Goal: Information Seeking & Learning: Check status

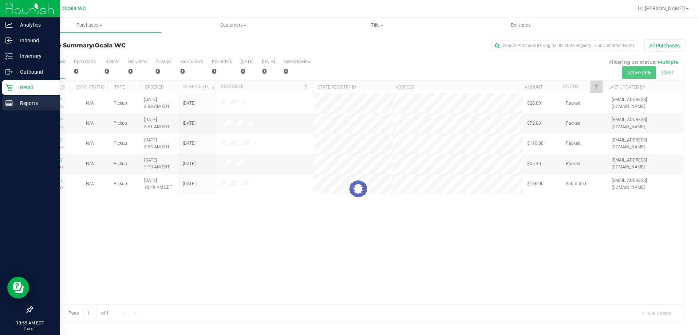
click at [12, 104] on rect at bounding box center [9, 102] width 7 height 5
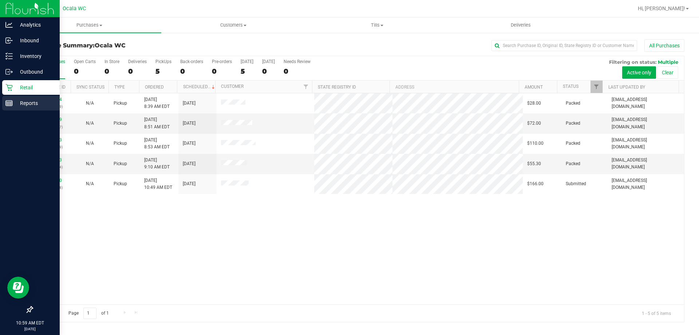
click at [12, 104] on rect at bounding box center [9, 102] width 7 height 5
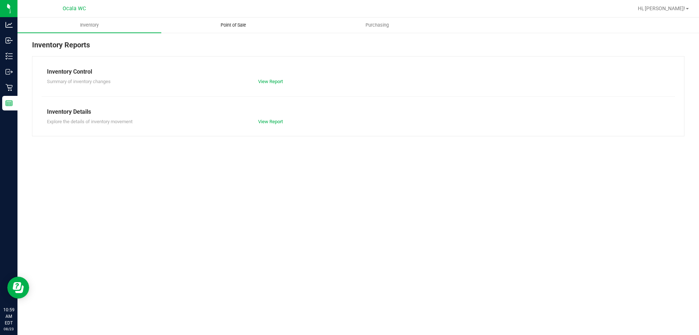
click at [236, 23] on span "Point of Sale" at bounding box center [233, 25] width 45 height 7
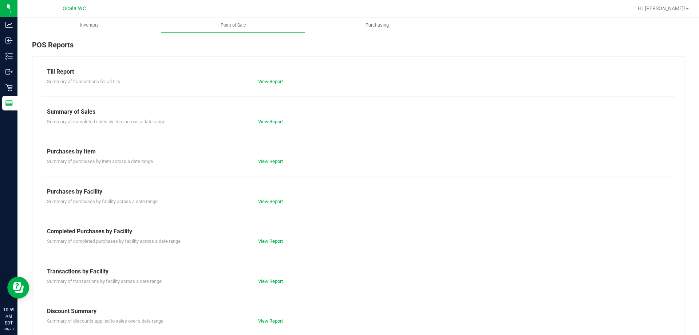
click at [271, 85] on div "Till Report Summary of transactions for all tills View Report Summary of Sales …" at bounding box center [358, 215] width 652 height 319
click at [270, 81] on link "View Report" at bounding box center [270, 81] width 25 height 5
